Goal: Task Accomplishment & Management: Manage account settings

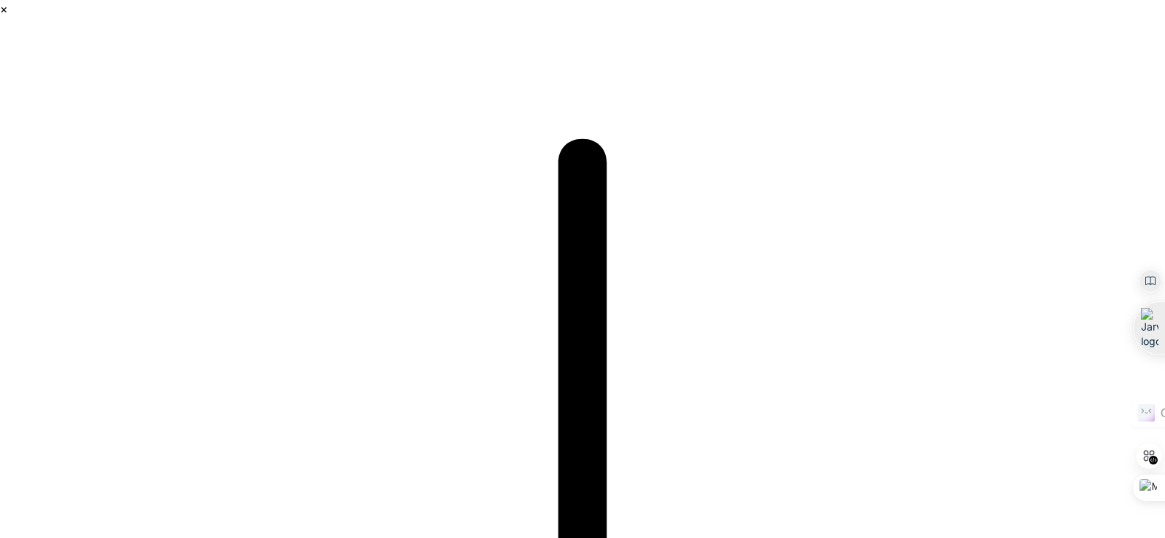
type input "[EMAIL_ADDRESS][DOMAIN_NAME]"
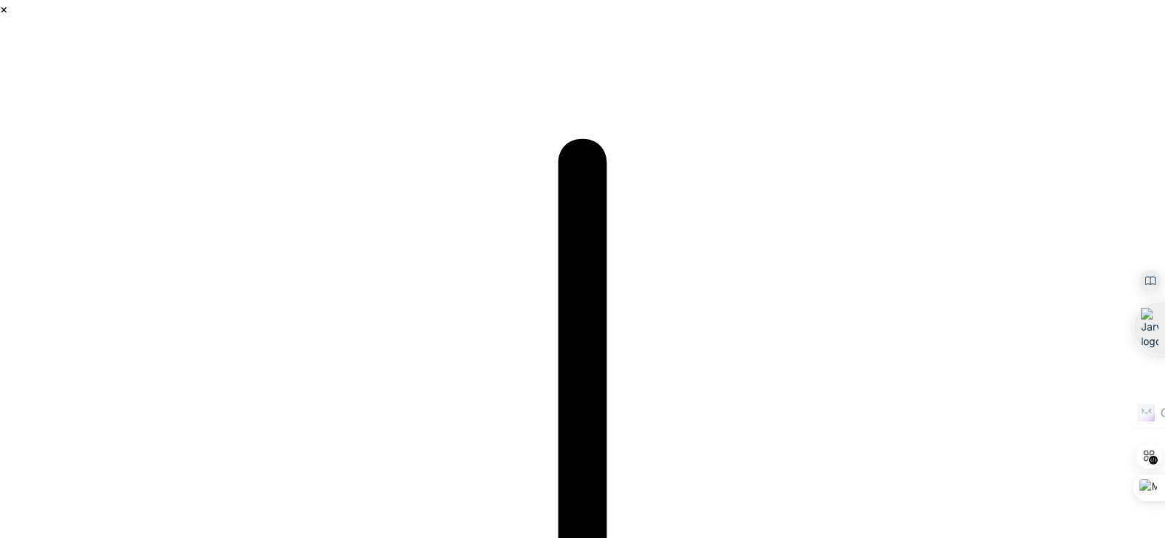
drag, startPoint x: 0, startPoint y: 0, endPoint x: 615, endPoint y: 72, distance: 618.7
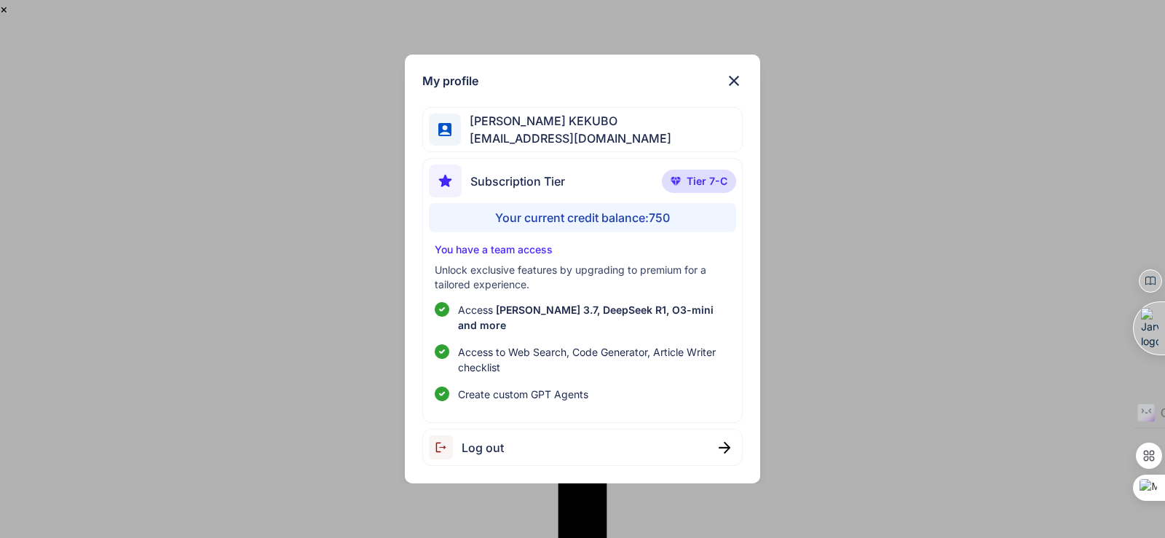
click at [733, 84] on img at bounding box center [733, 80] width 17 height 17
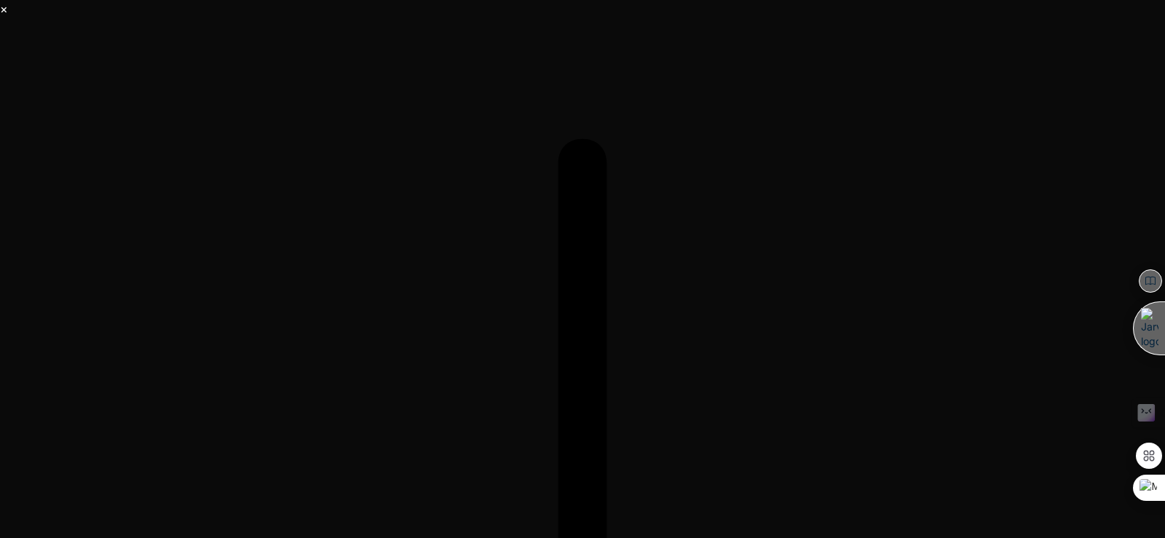
type textarea "x"
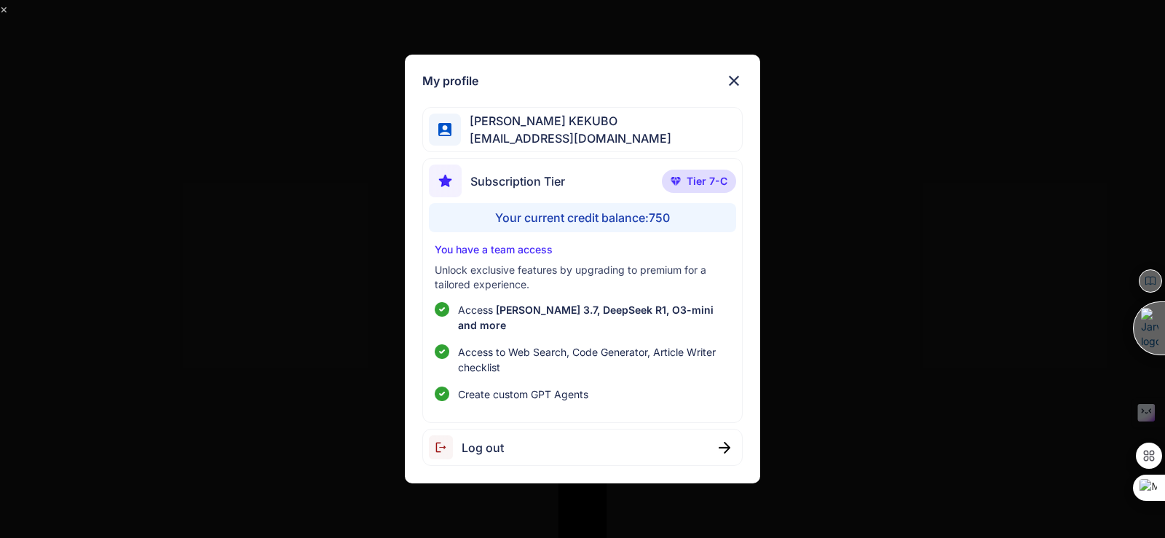
click at [737, 88] on img at bounding box center [733, 80] width 17 height 17
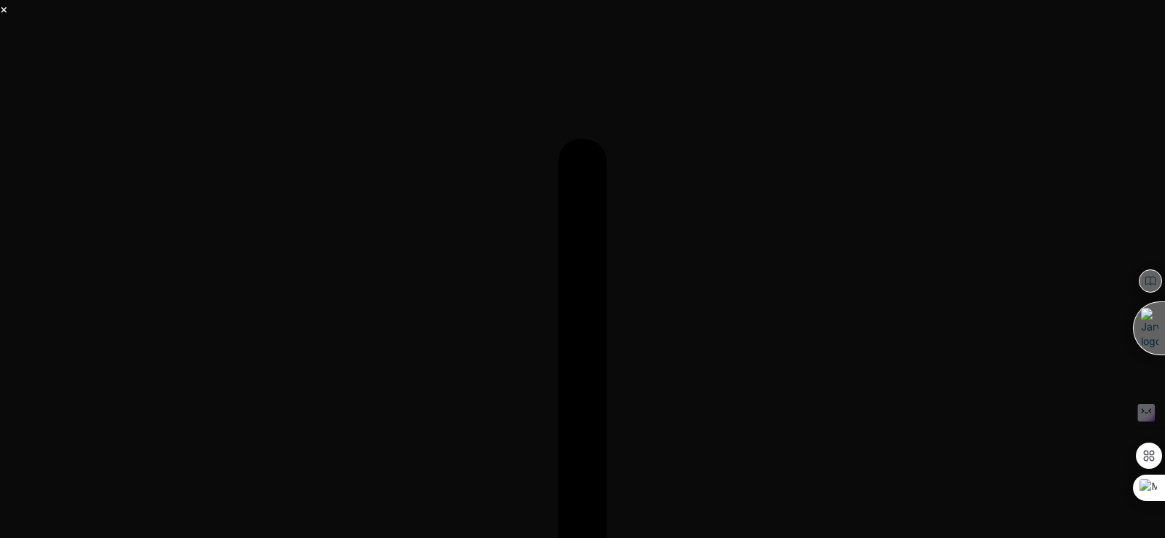
drag, startPoint x: 941, startPoint y: 15, endPoint x: 837, endPoint y: 43, distance: 107.2
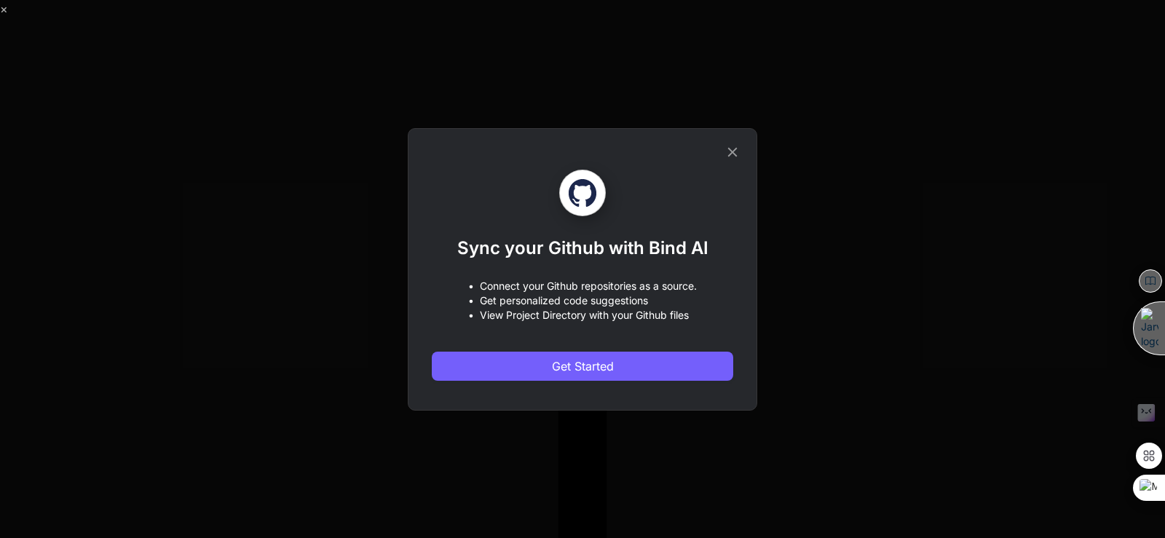
click at [734, 155] on icon at bounding box center [732, 152] width 16 height 16
